Goal: Task Accomplishment & Management: Complete application form

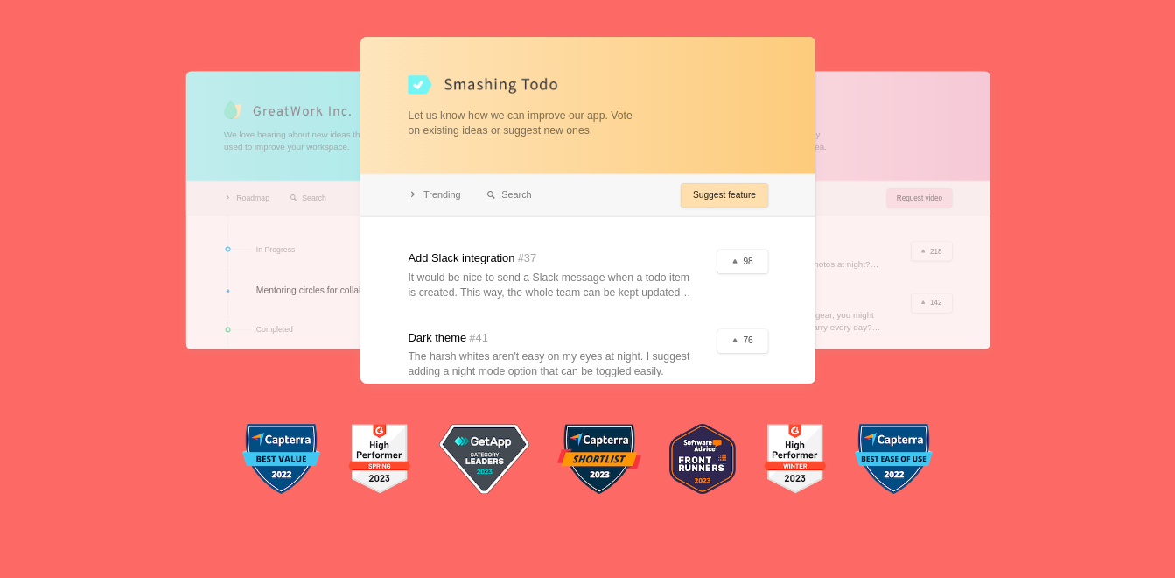
drag, startPoint x: 965, startPoint y: 285, endPoint x: 943, endPoint y: 181, distance: 106.6
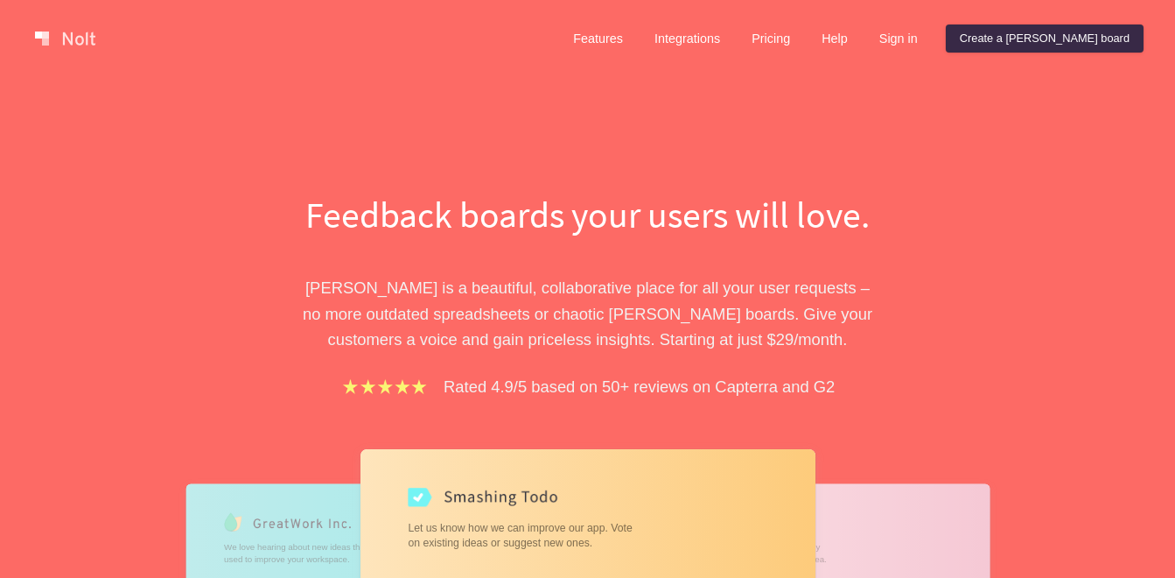
drag, startPoint x: 1004, startPoint y: 297, endPoint x: 999, endPoint y: 134, distance: 162.9
click at [1140, 34] on link "Create a [PERSON_NAME] board" at bounding box center [1045, 39] width 198 height 28
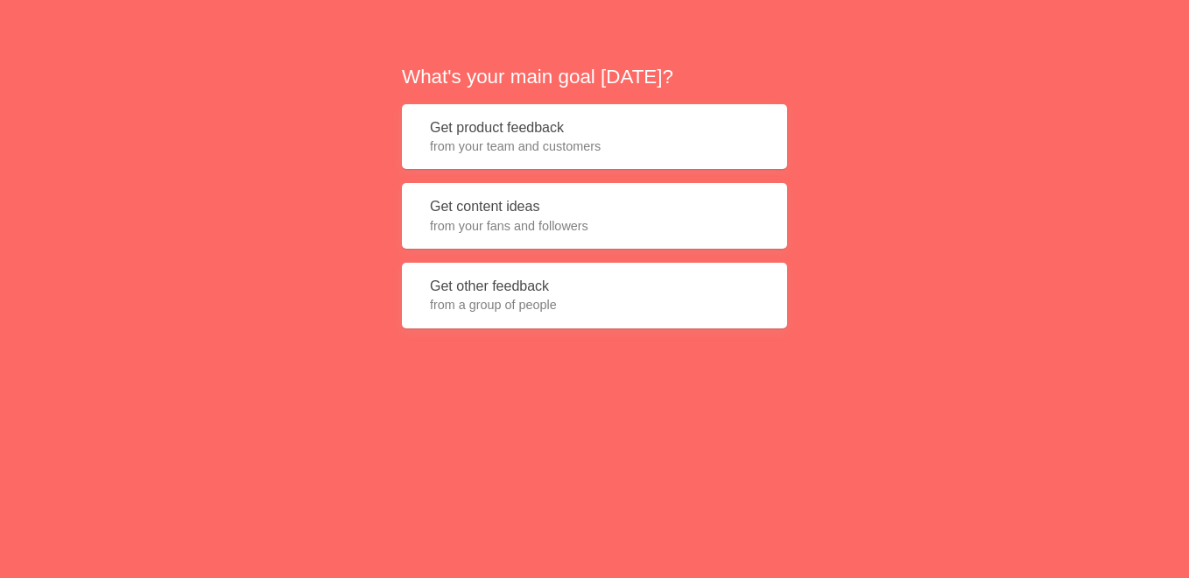
click at [682, 112] on button "Get product feedback from your team and customers" at bounding box center [594, 137] width 385 height 66
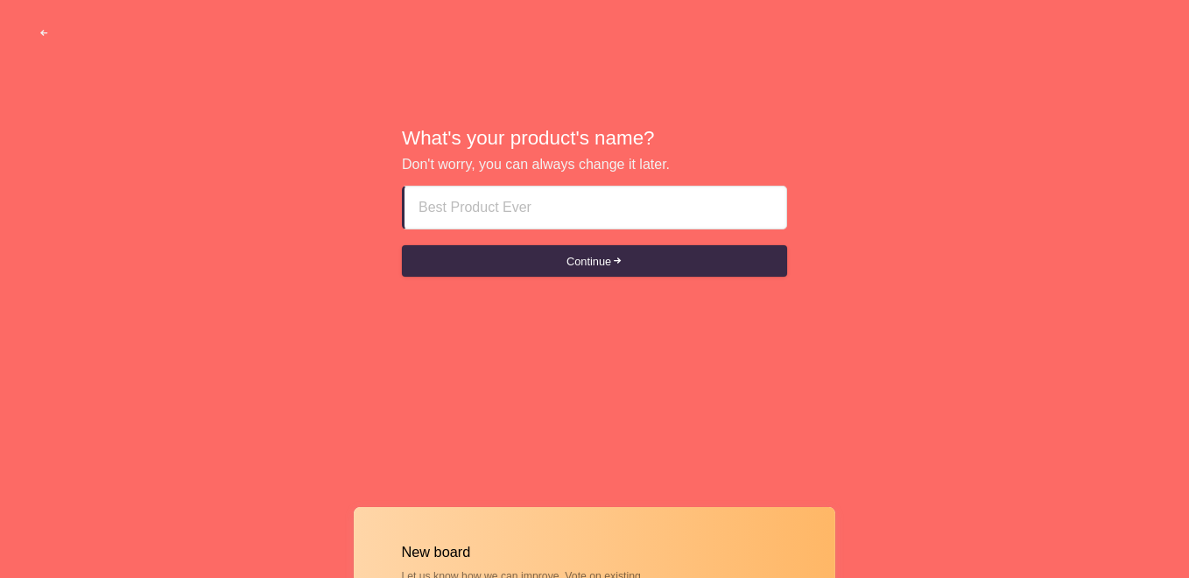
click at [652, 201] on input at bounding box center [595, 207] width 354 height 42
click at [48, 32] on span "button" at bounding box center [44, 33] width 11 height 11
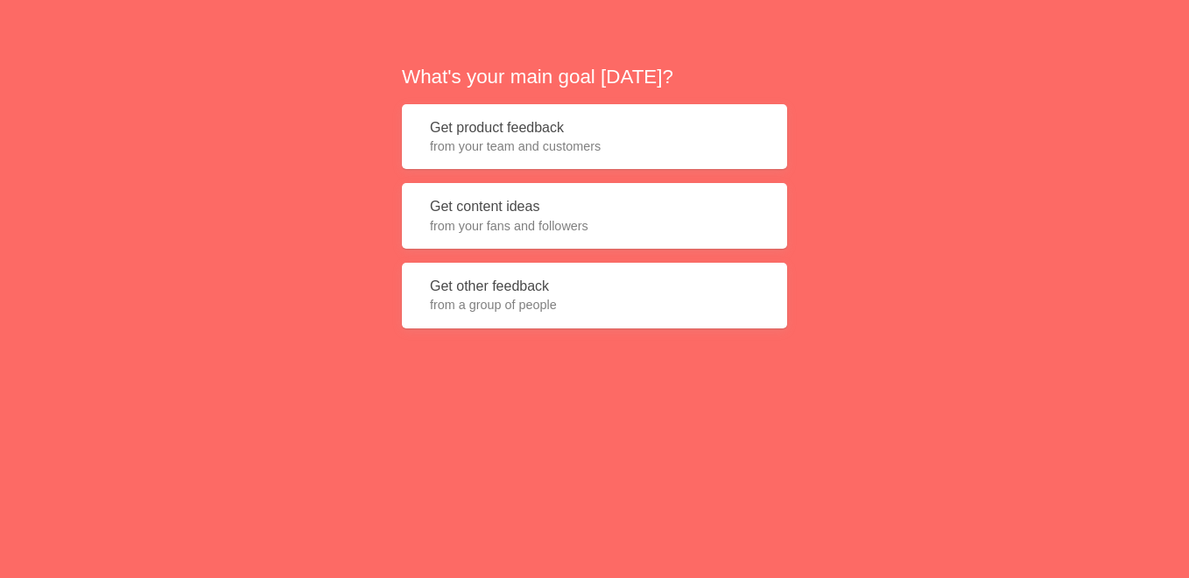
click at [531, 171] on div "What's your main goal [DATE]? Get product feedback from your team and customers…" at bounding box center [594, 195] width 385 height 265
click at [523, 144] on span "from your team and customers" at bounding box center [594, 146] width 329 height 18
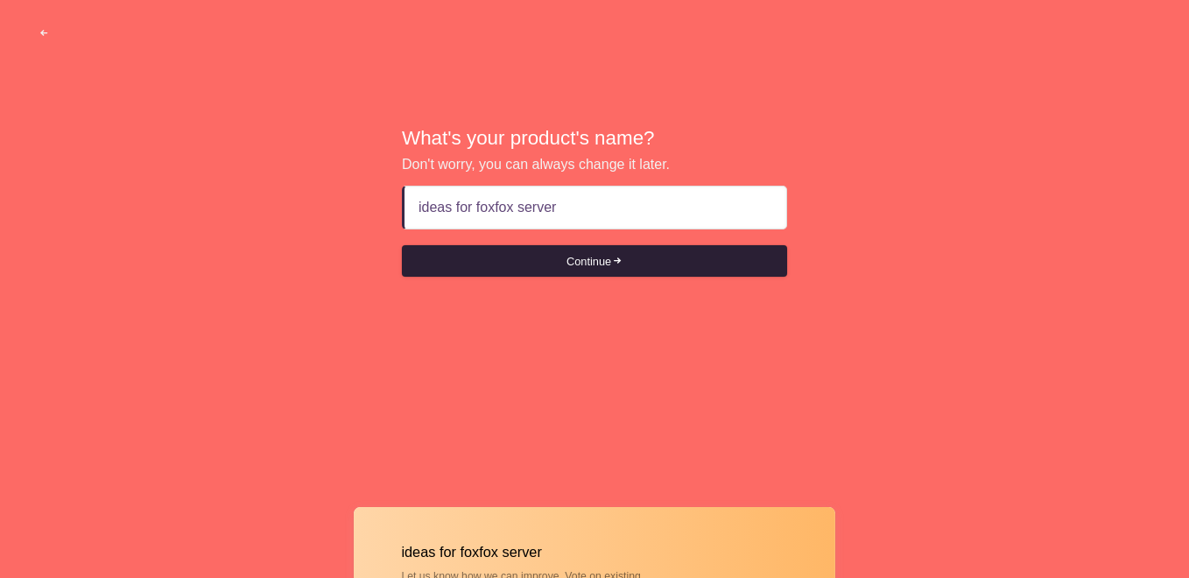
click at [510, 262] on button "Continue" at bounding box center [594, 261] width 385 height 32
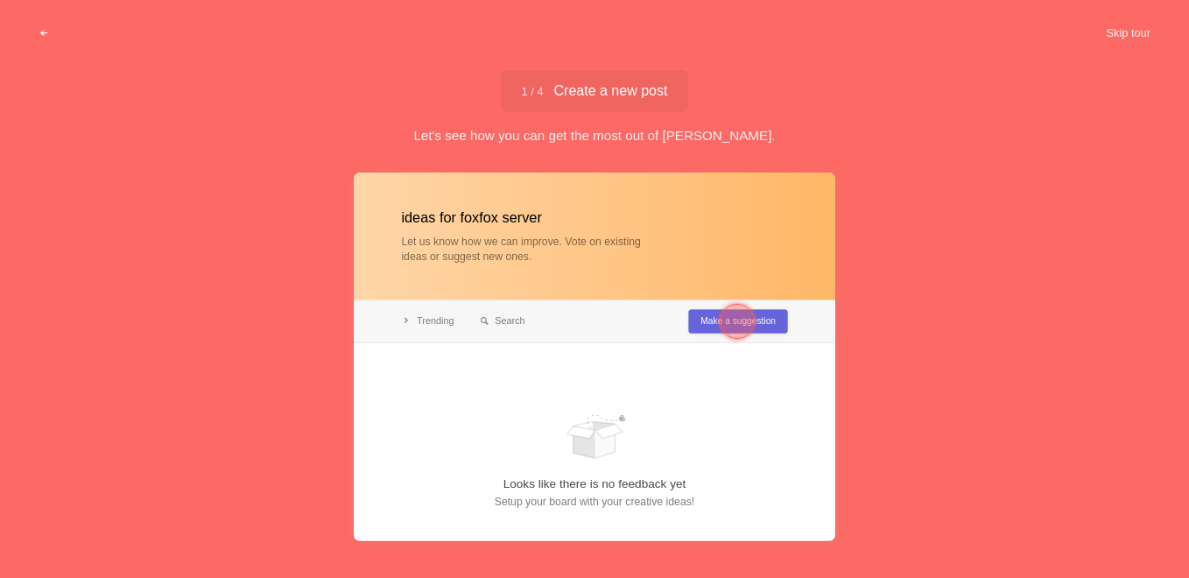
type input "ideas for foxfox server"
click at [697, 323] on div at bounding box center [594, 356] width 481 height 368
click at [738, 298] on div at bounding box center [736, 321] width 63 height 63
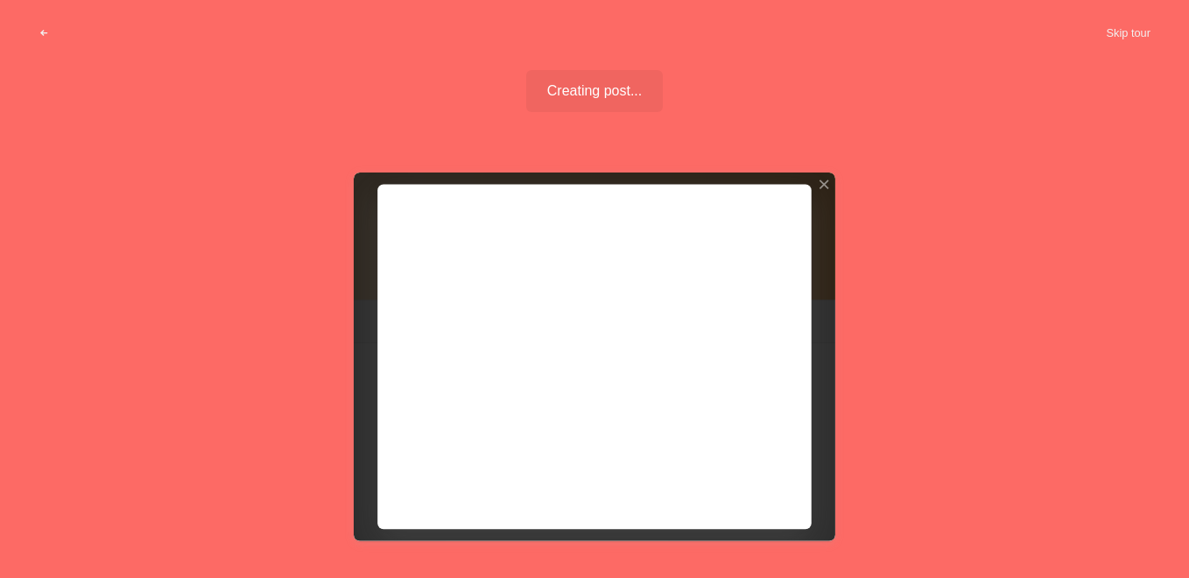
drag, startPoint x: 627, startPoint y: 288, endPoint x: 614, endPoint y: 294, distance: 14.5
click at [620, 294] on div at bounding box center [594, 356] width 481 height 368
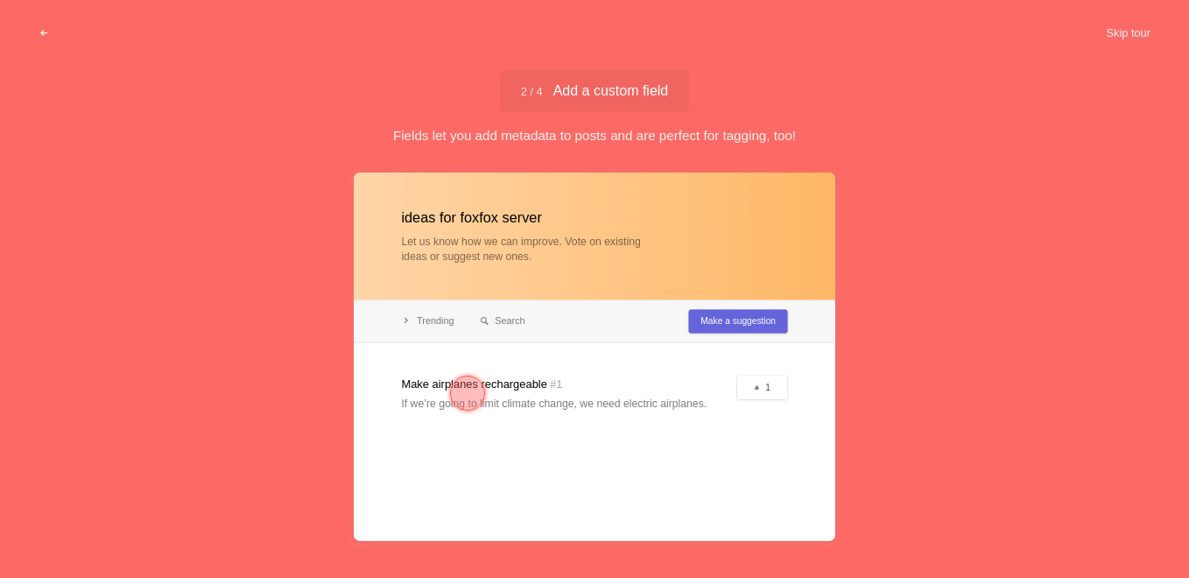
drag, startPoint x: 634, startPoint y: 363, endPoint x: 509, endPoint y: 400, distance: 130.4
click at [509, 400] on div at bounding box center [594, 356] width 481 height 368
click at [485, 405] on div at bounding box center [467, 392] width 63 height 63
click at [1147, 31] on button "Skip tour" at bounding box center [1127, 34] width 87 height 32
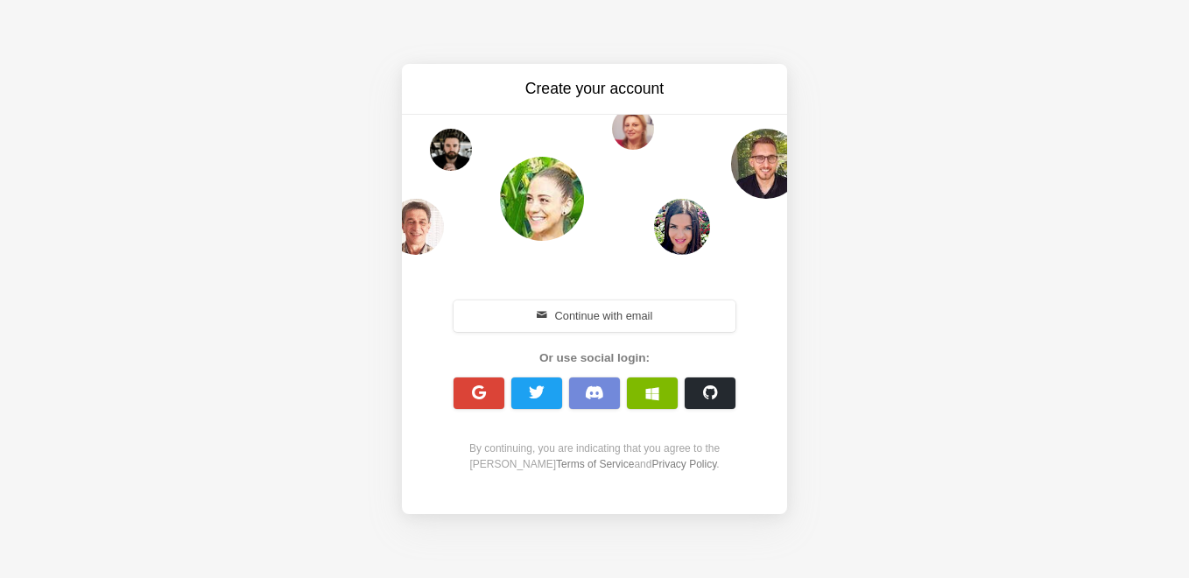
click at [588, 389] on span "button" at bounding box center [594, 392] width 19 height 15
